Goal: Check status: Check status

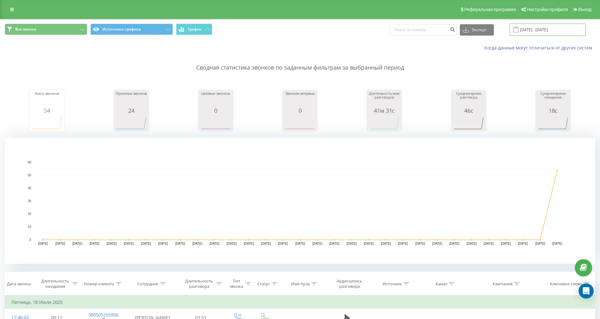
click at [533, 28] on input "[DATE] - [DATE]" at bounding box center [547, 30] width 76 height 12
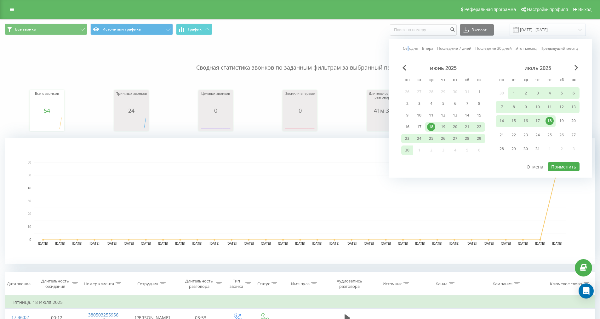
click at [410, 48] on link "Сегодня" at bounding box center [410, 48] width 15 height 6
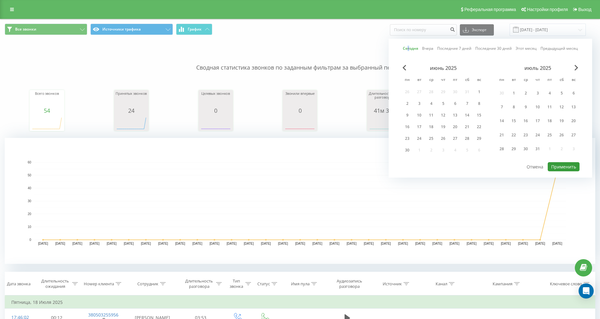
click at [559, 168] on button "Применить" at bounding box center [563, 166] width 32 height 9
type input "20.08.2025 - 20.08.2025"
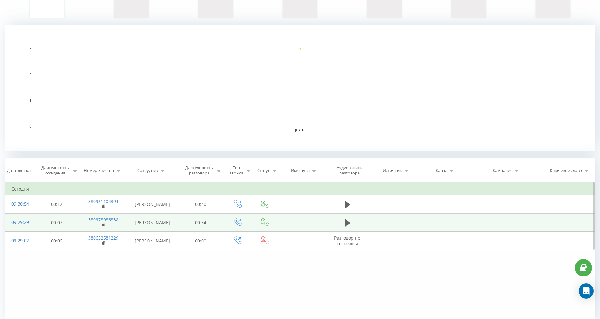
scroll to position [142, 0]
